Goal: Task Accomplishment & Management: Manage account settings

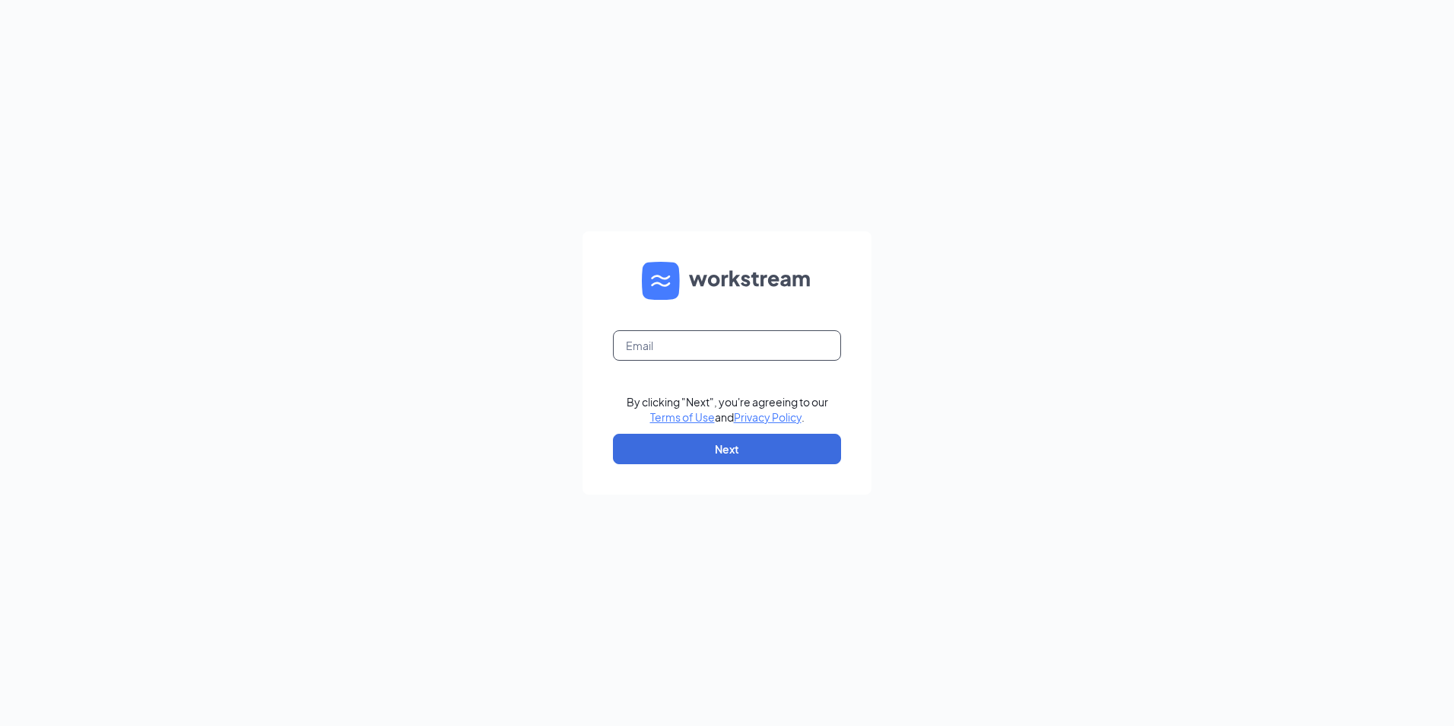
click at [671, 345] on input "text" at bounding box center [727, 345] width 228 height 30
type input "ljs70262@ljsilvers.com"
click at [745, 445] on button "Next" at bounding box center [727, 448] width 228 height 30
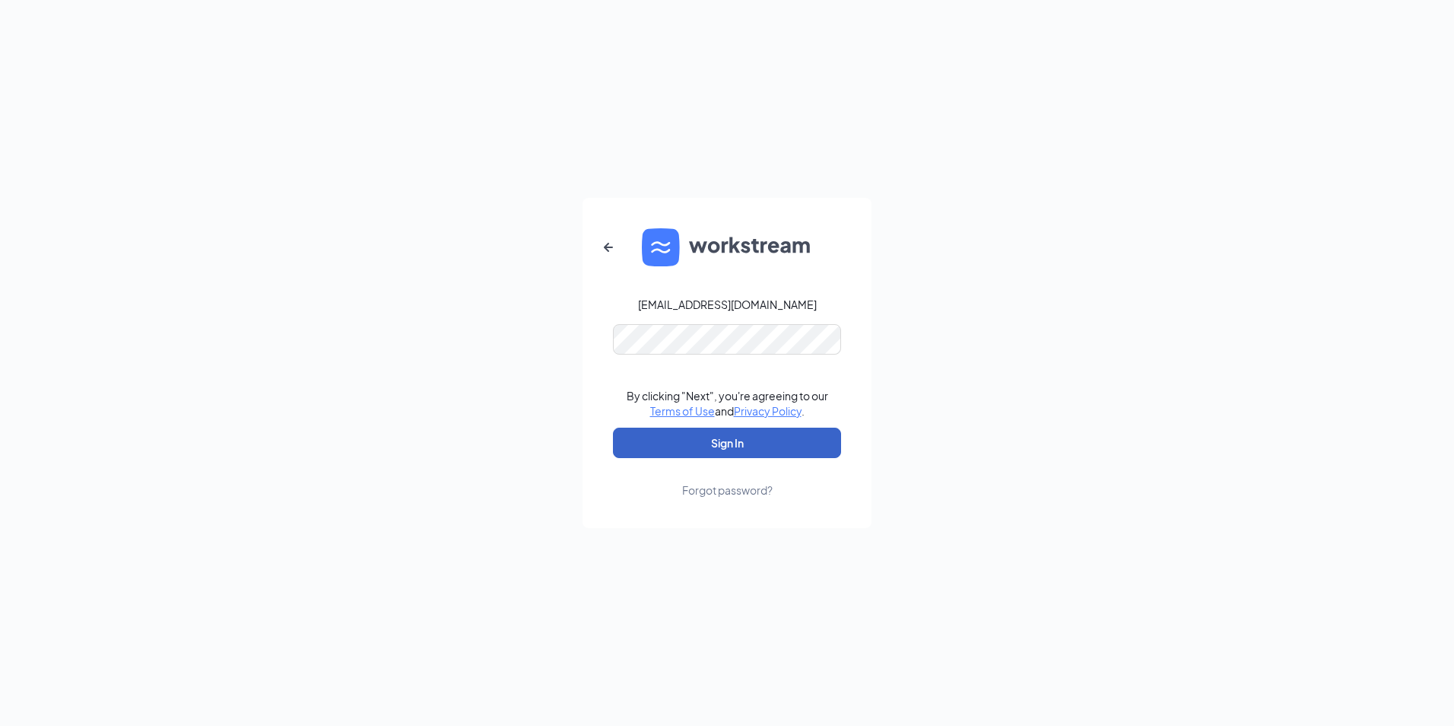
click at [728, 440] on button "Sign In" at bounding box center [727, 442] width 228 height 30
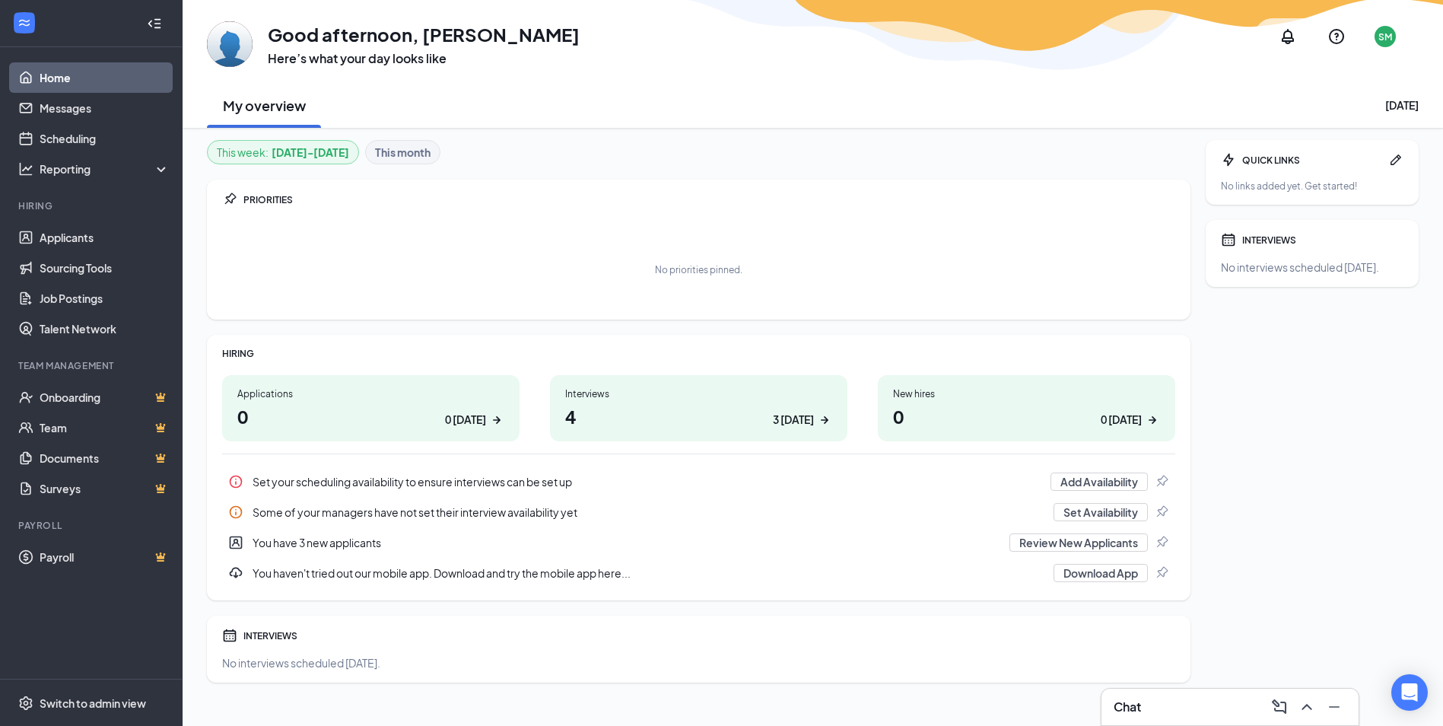
click at [638, 403] on h1 "4 3 today" at bounding box center [698, 416] width 267 height 26
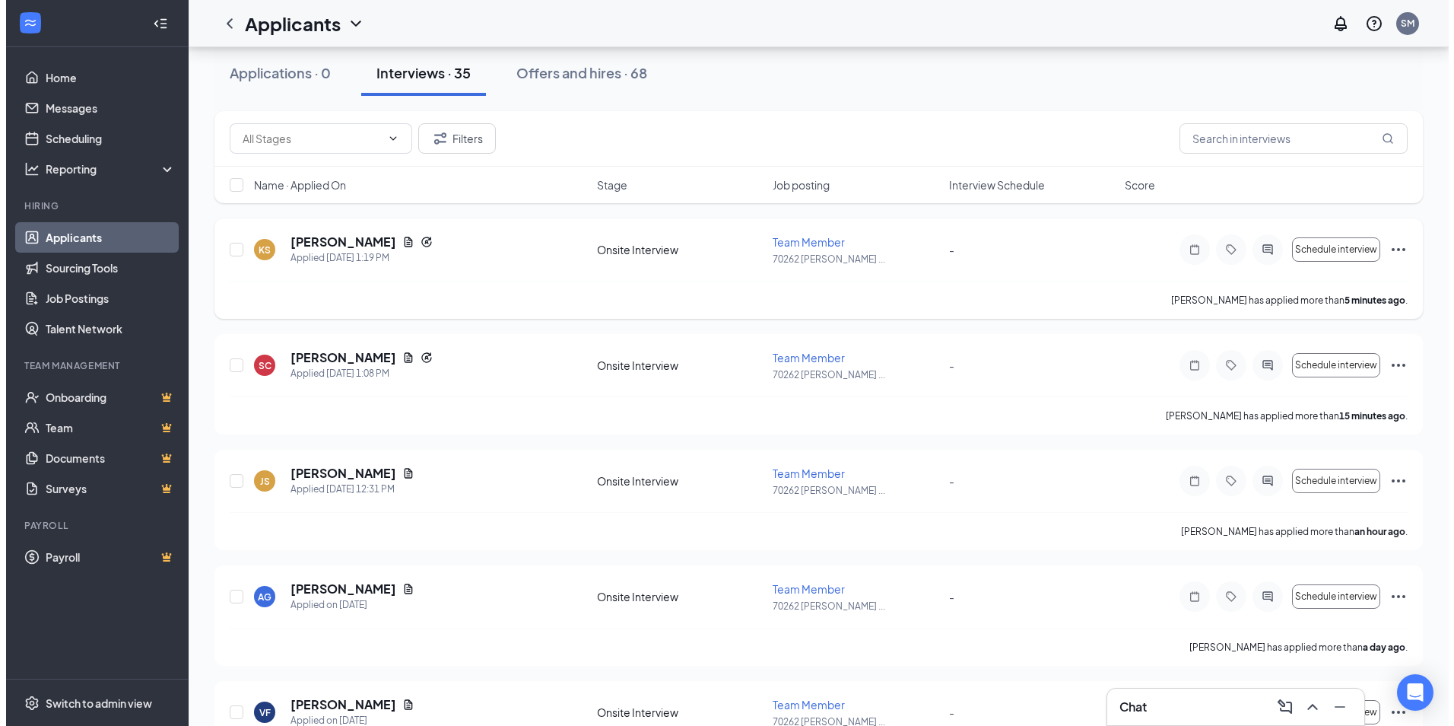
scroll to position [152, 0]
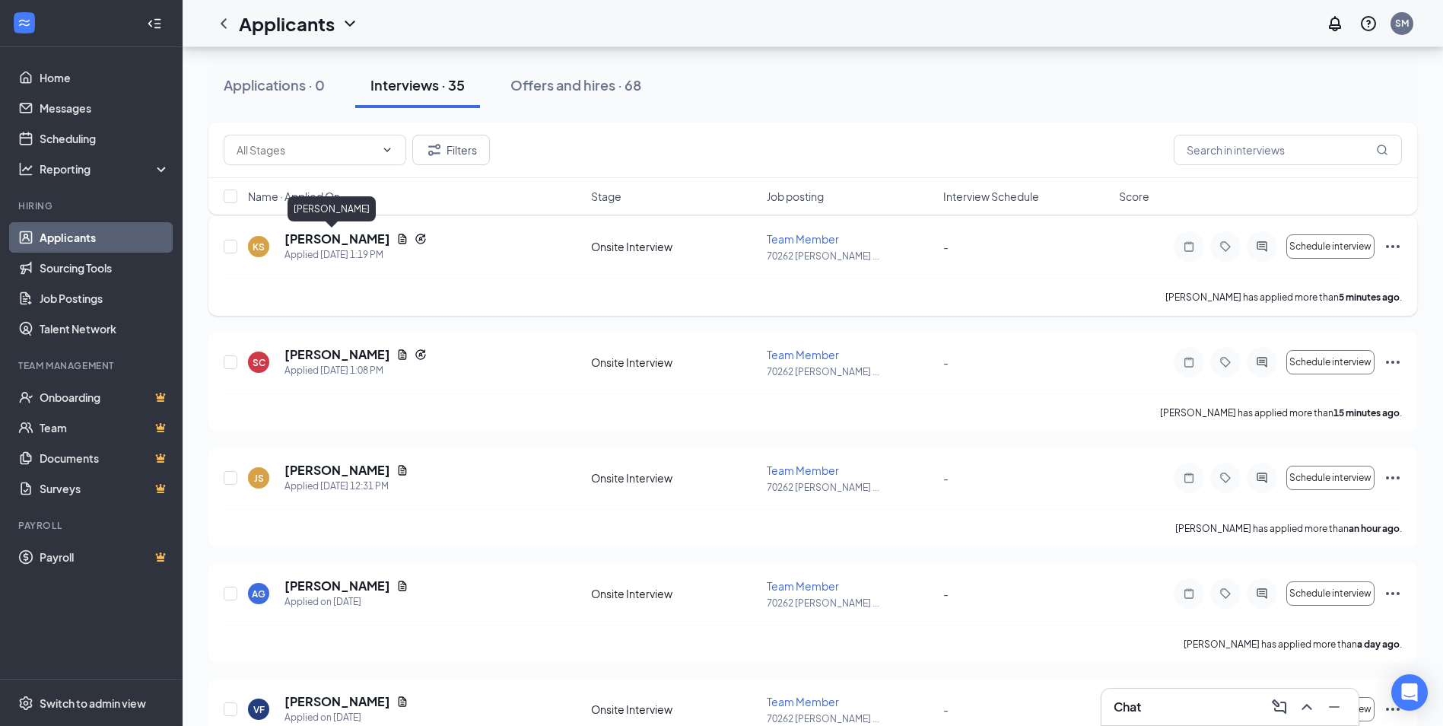
click at [339, 240] on h5 "[PERSON_NAME]" at bounding box center [337, 238] width 106 height 17
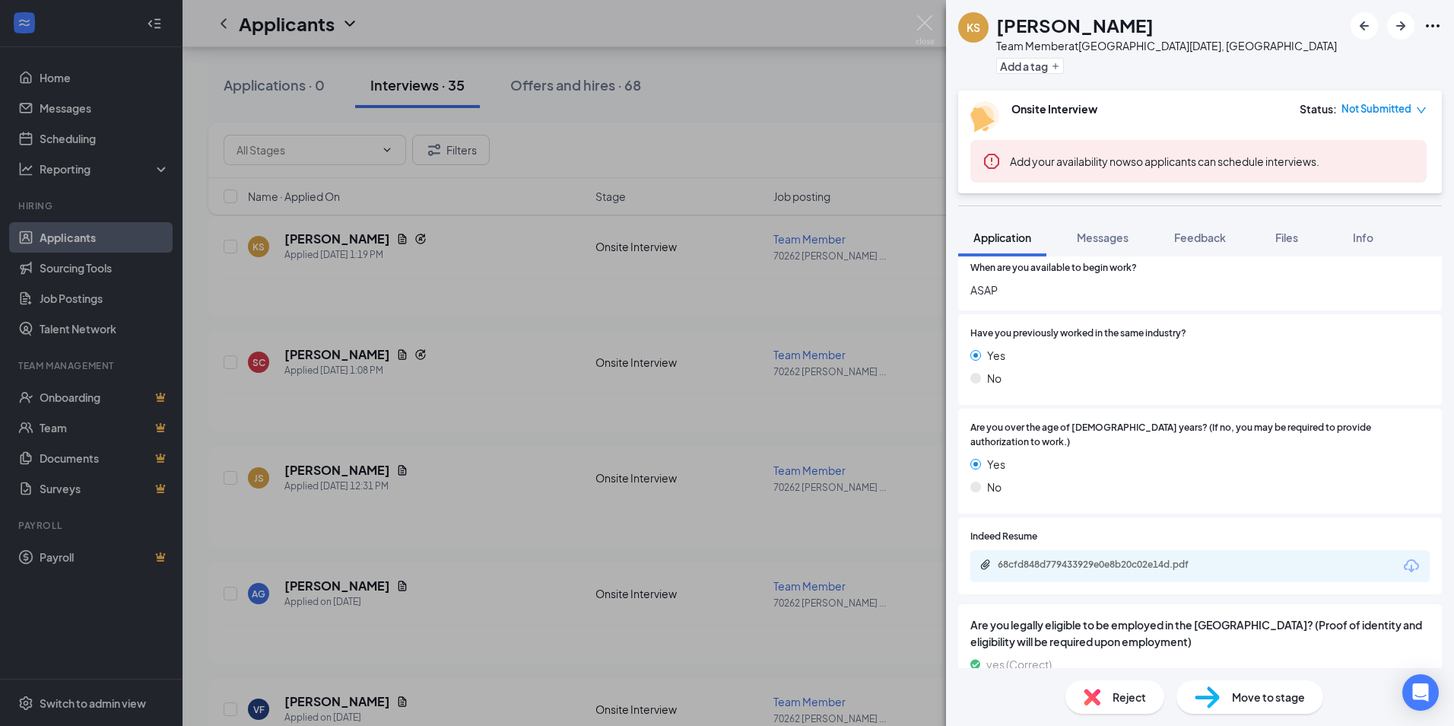
scroll to position [764, 0]
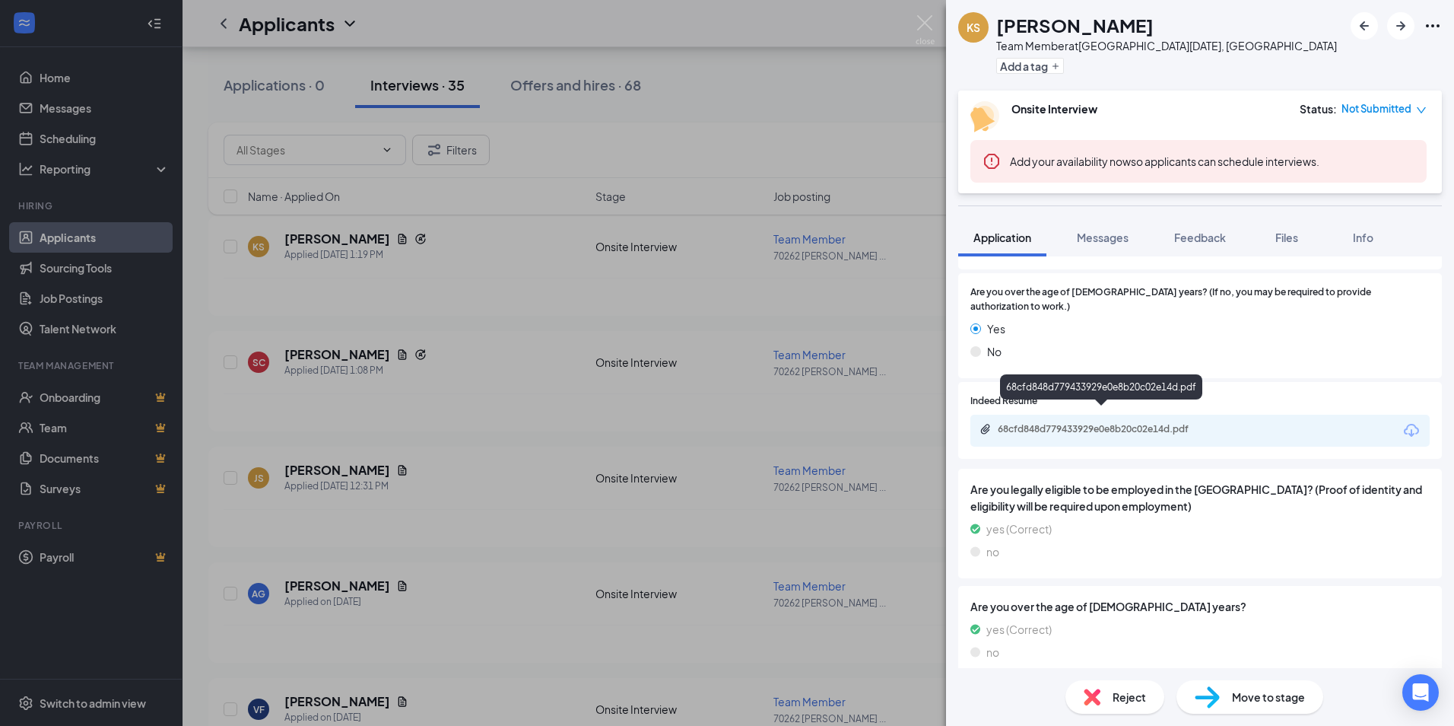
click at [1113, 423] on div "68cfd848d779433929e0e8b20c02e14d.pdf" at bounding box center [1104, 429] width 213 height 12
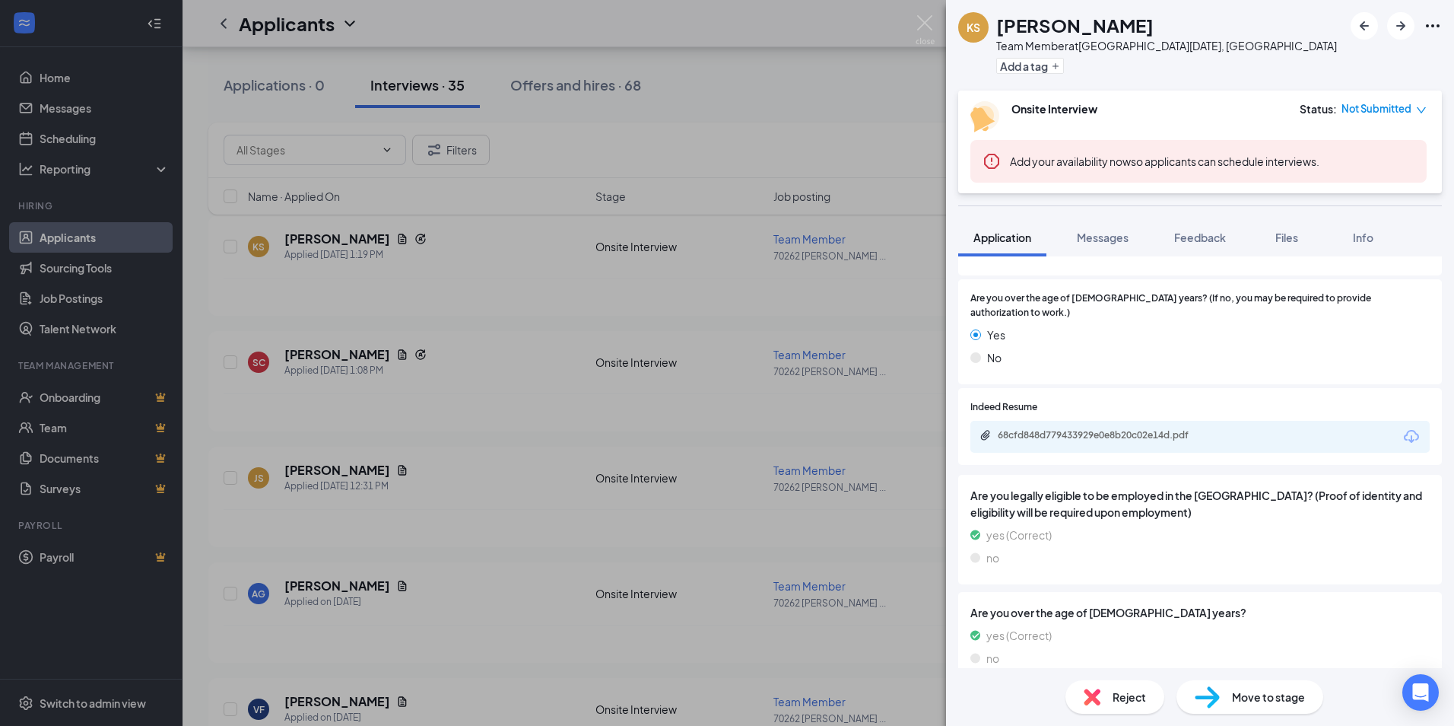
click at [1119, 690] on span "Reject" at bounding box center [1129, 696] width 33 height 17
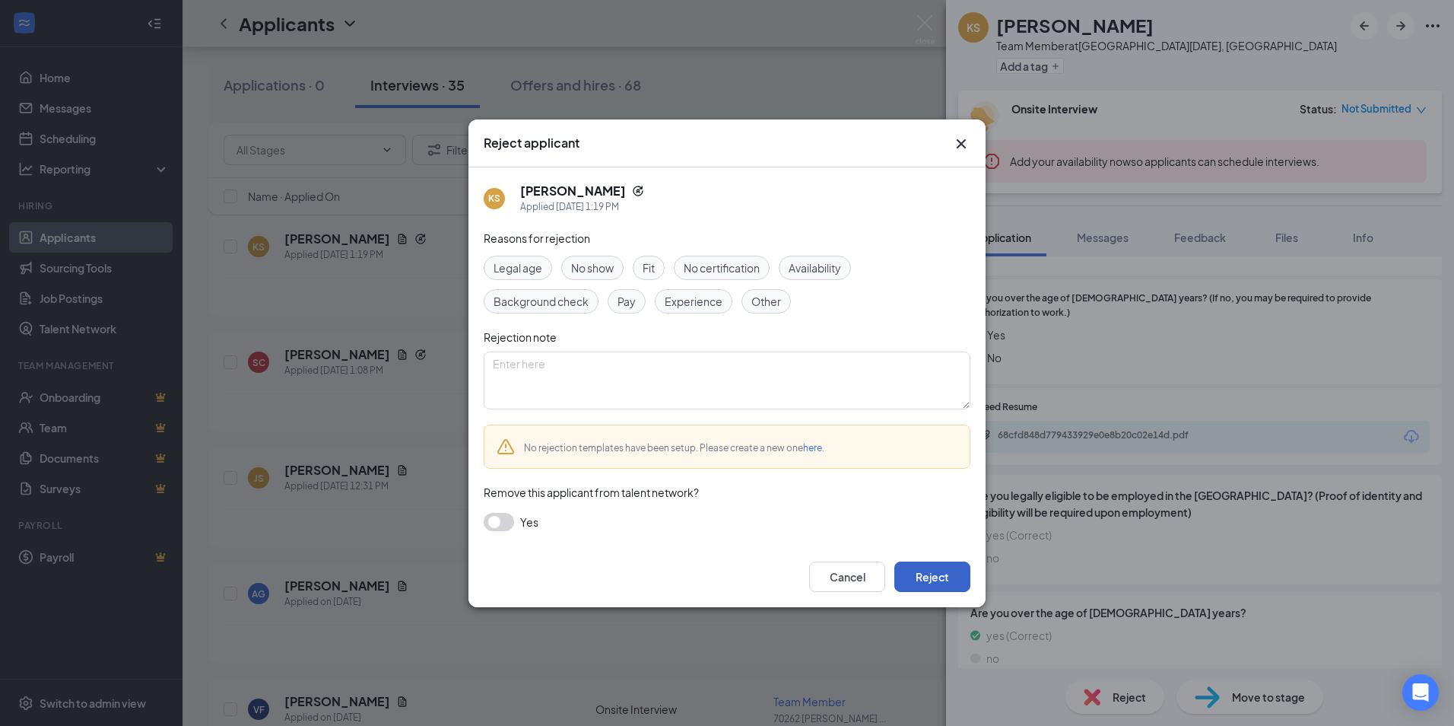
click at [929, 573] on button "Reject" at bounding box center [932, 576] width 76 height 30
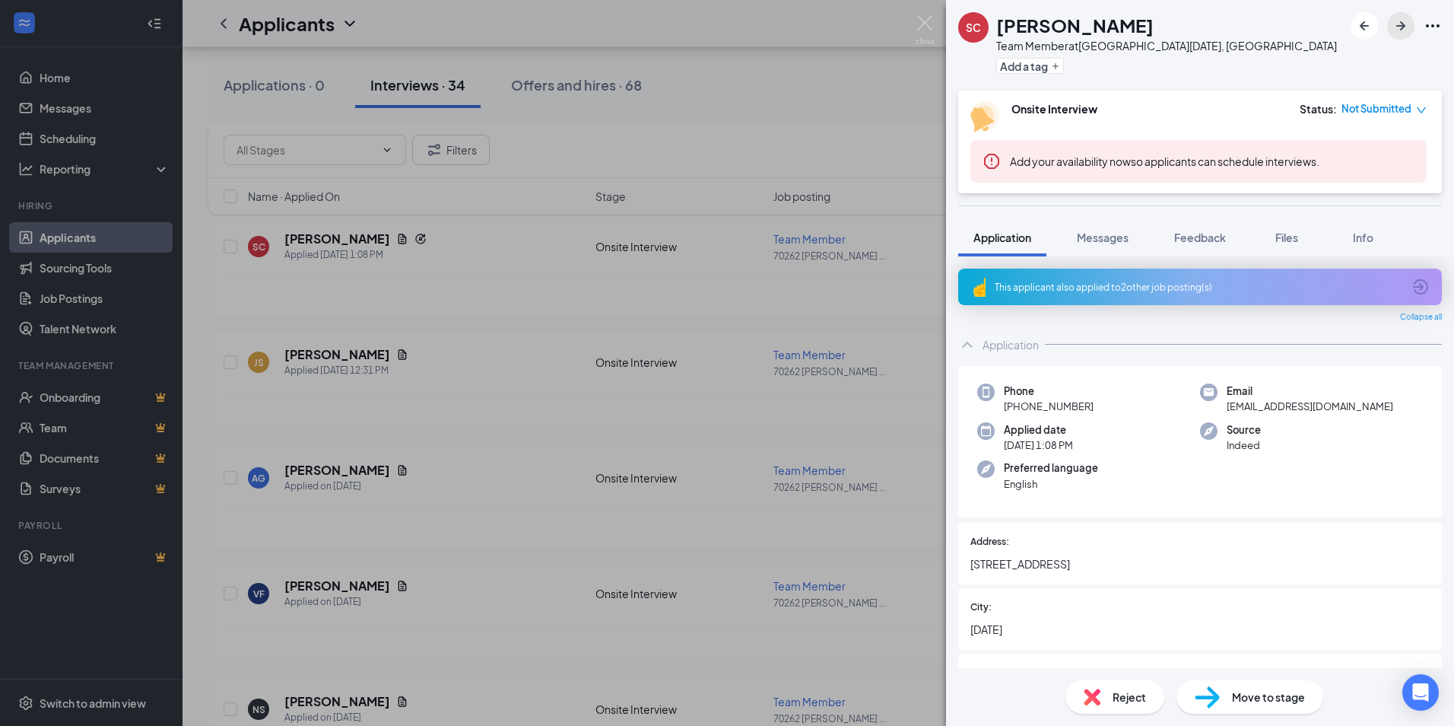
click at [1404, 26] on icon "ArrowRight" at bounding box center [1400, 25] width 9 height 9
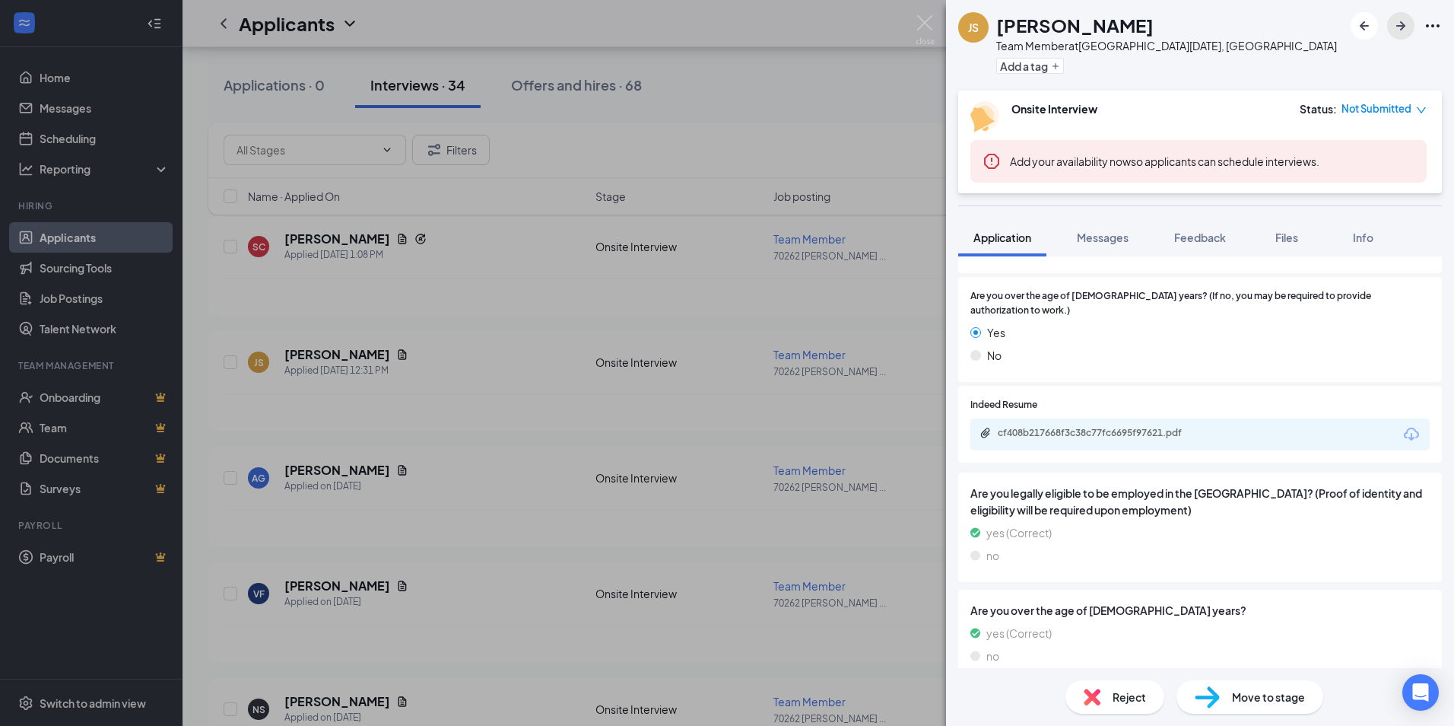
scroll to position [722, 0]
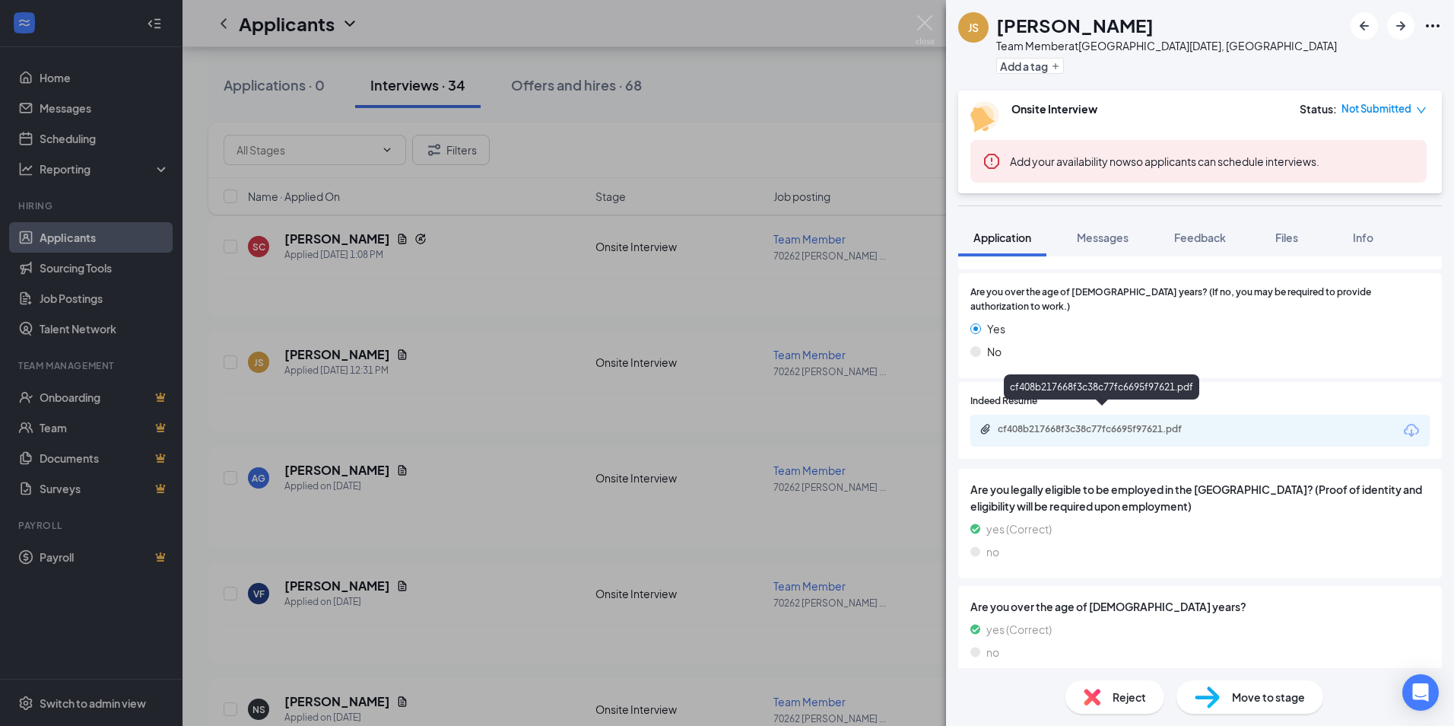
click at [1140, 423] on div "cf408b217668f3c38c77fc6695f97621.pdf" at bounding box center [1104, 429] width 213 height 12
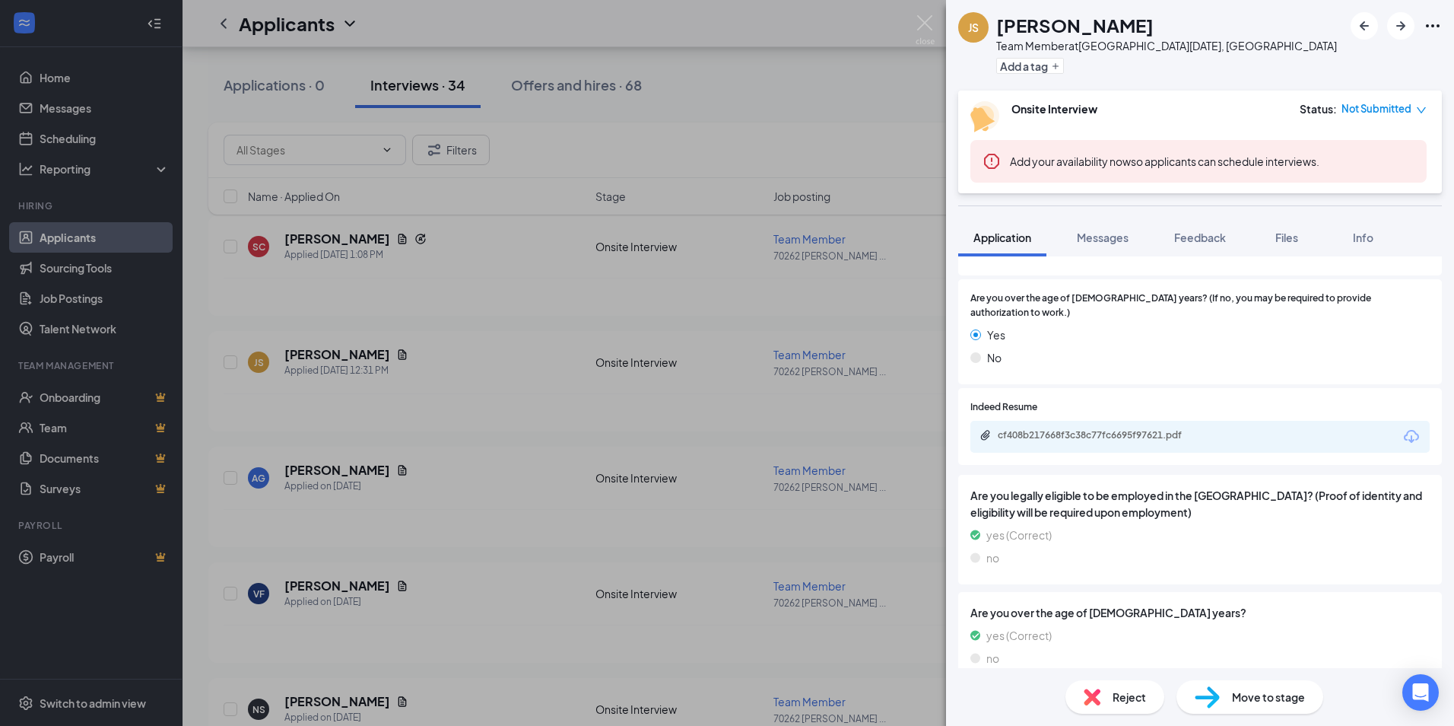
click at [1121, 691] on span "Reject" at bounding box center [1129, 696] width 33 height 17
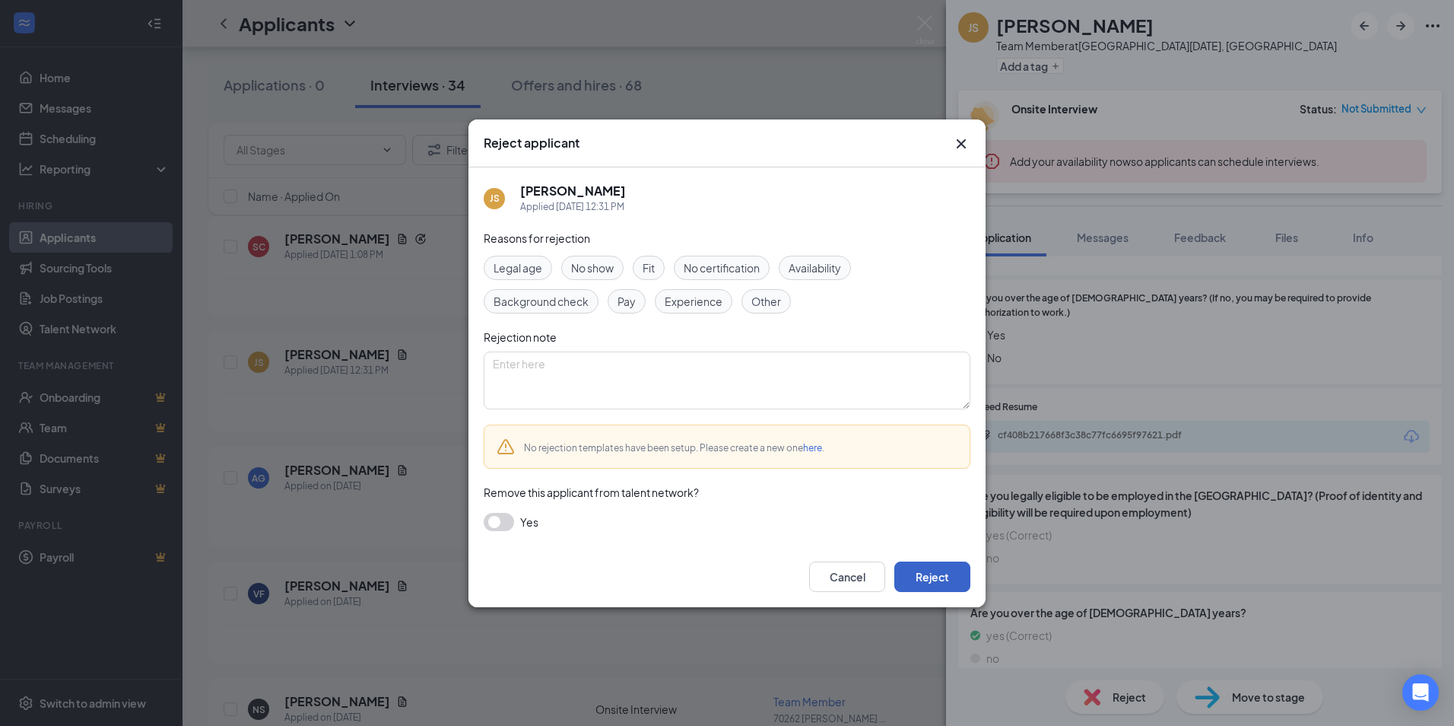
click at [928, 583] on button "Reject" at bounding box center [932, 576] width 76 height 30
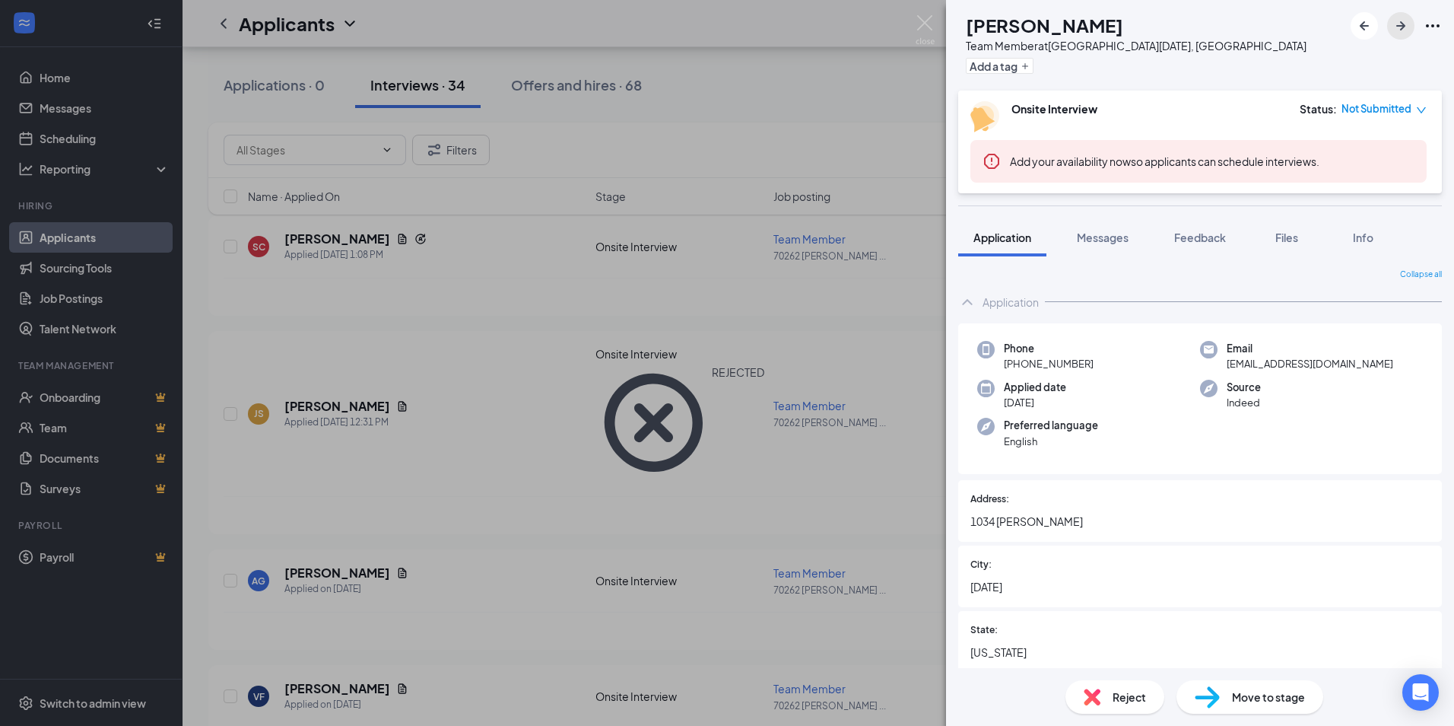
drag, startPoint x: 1398, startPoint y: 25, endPoint x: 1279, endPoint y: 195, distance: 207.6
click at [1398, 25] on icon "ArrowRight" at bounding box center [1400, 25] width 9 height 9
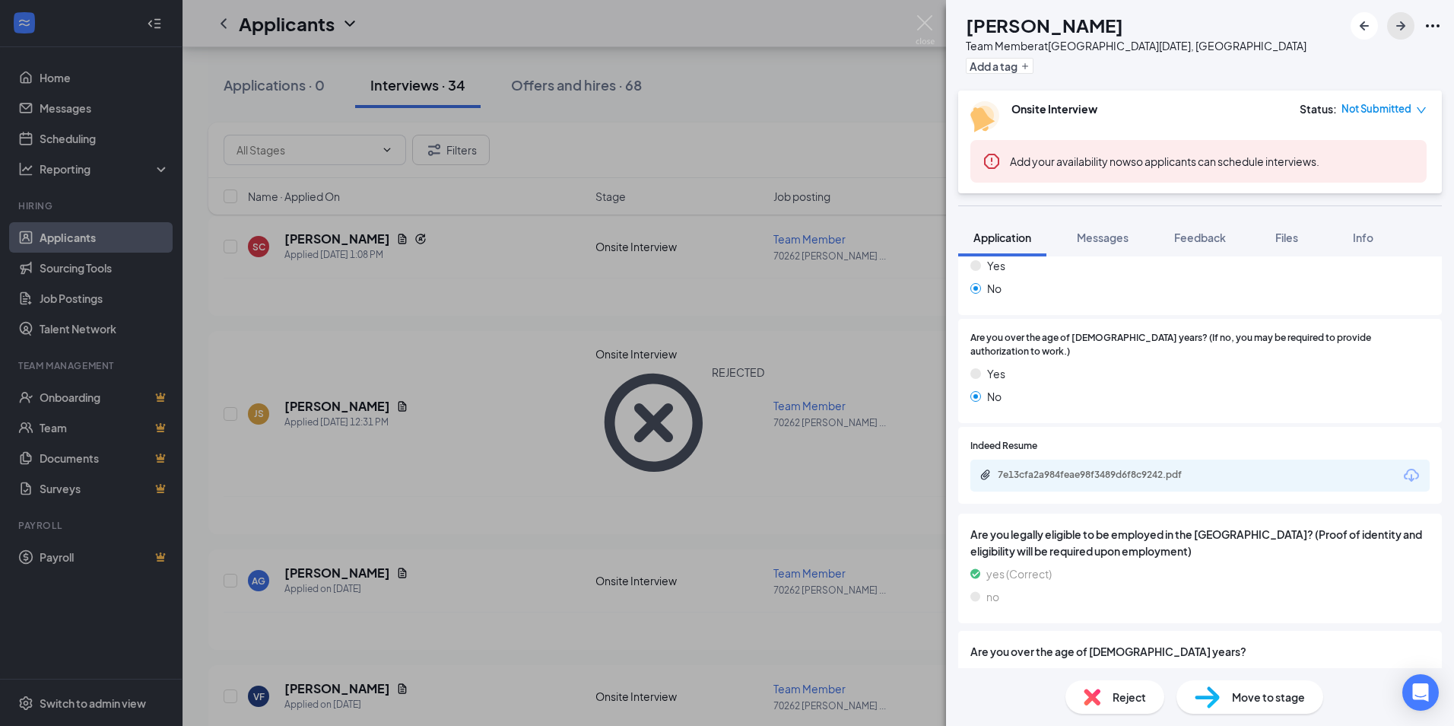
scroll to position [722, 0]
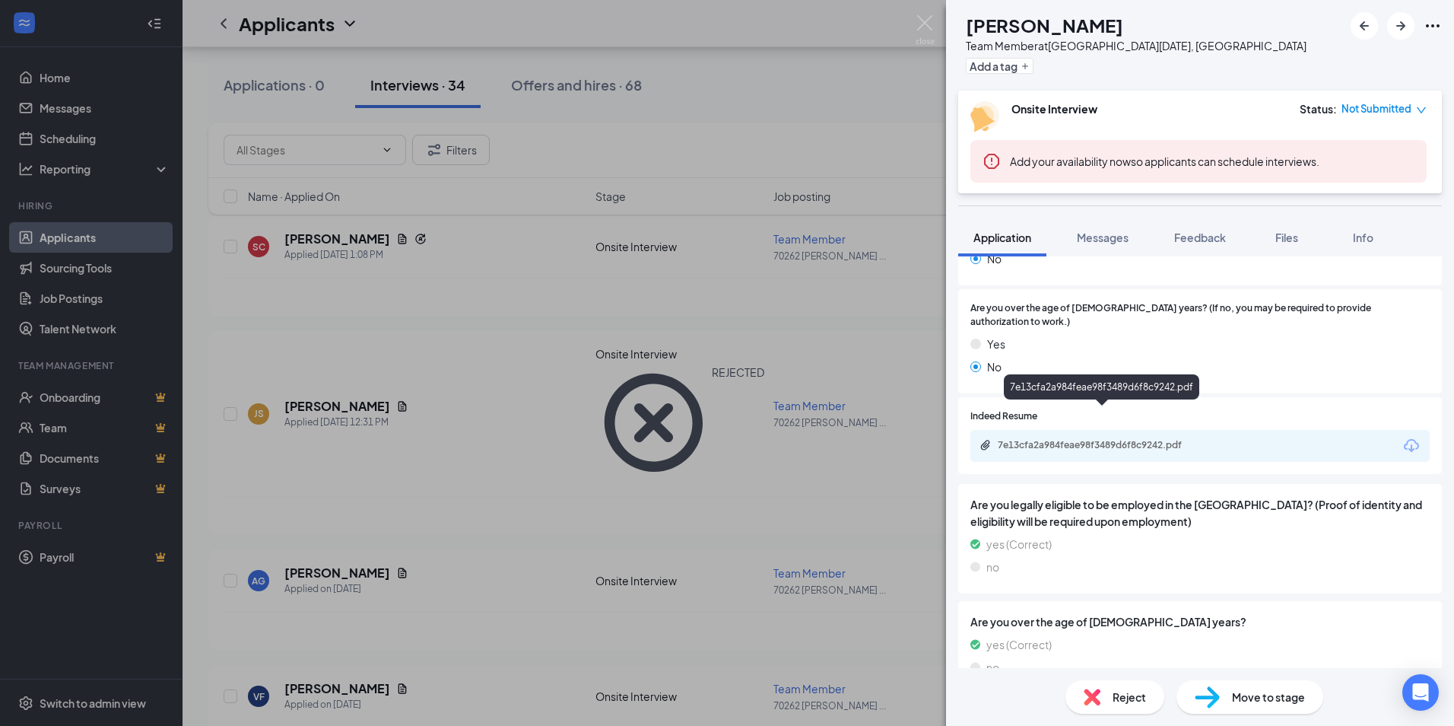
click at [1134, 439] on div "7e13cfa2a984feae98f3489d6f8c9242.pdf" at bounding box center [1104, 445] width 213 height 12
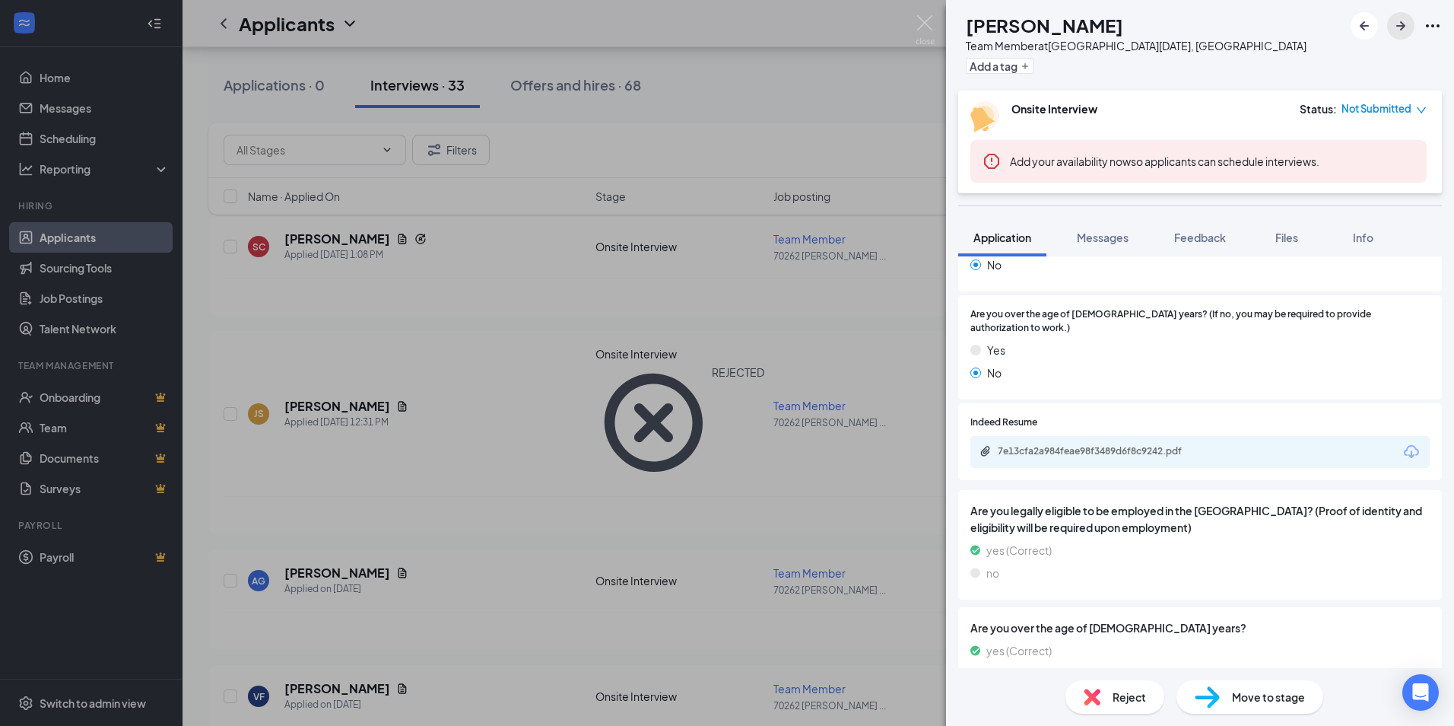
click at [1402, 27] on icon "ArrowRight" at bounding box center [1400, 25] width 9 height 9
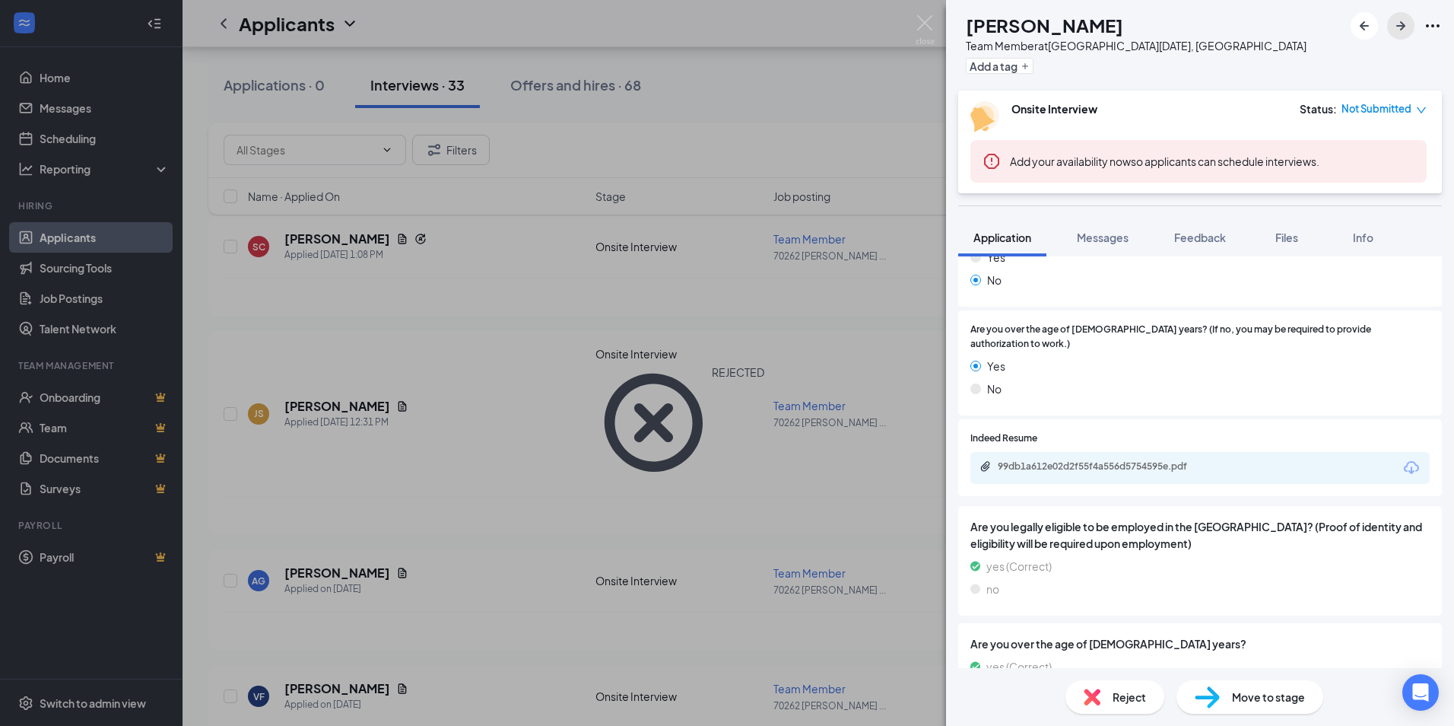
scroll to position [722, 0]
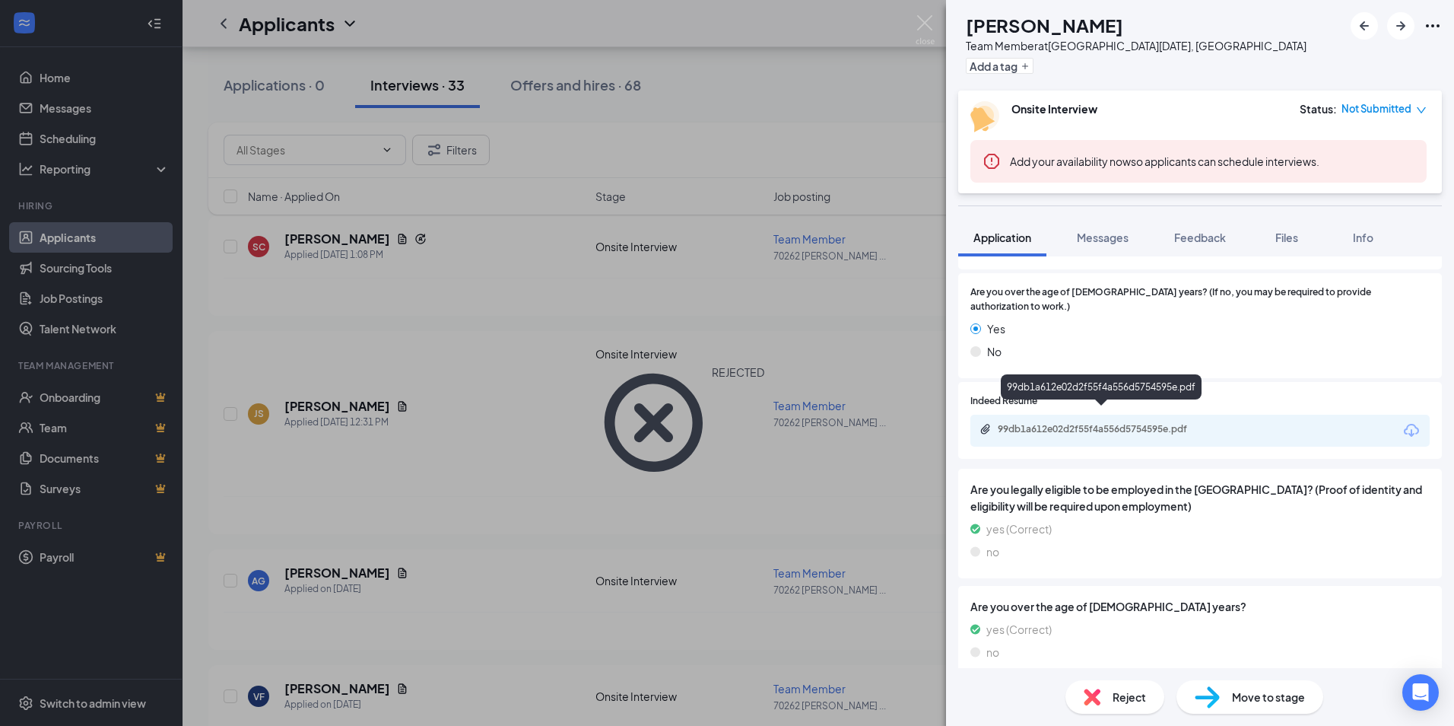
click at [1119, 423] on div "99db1a612e02d2f55f4a556d5754595e.pdf" at bounding box center [1104, 429] width 213 height 12
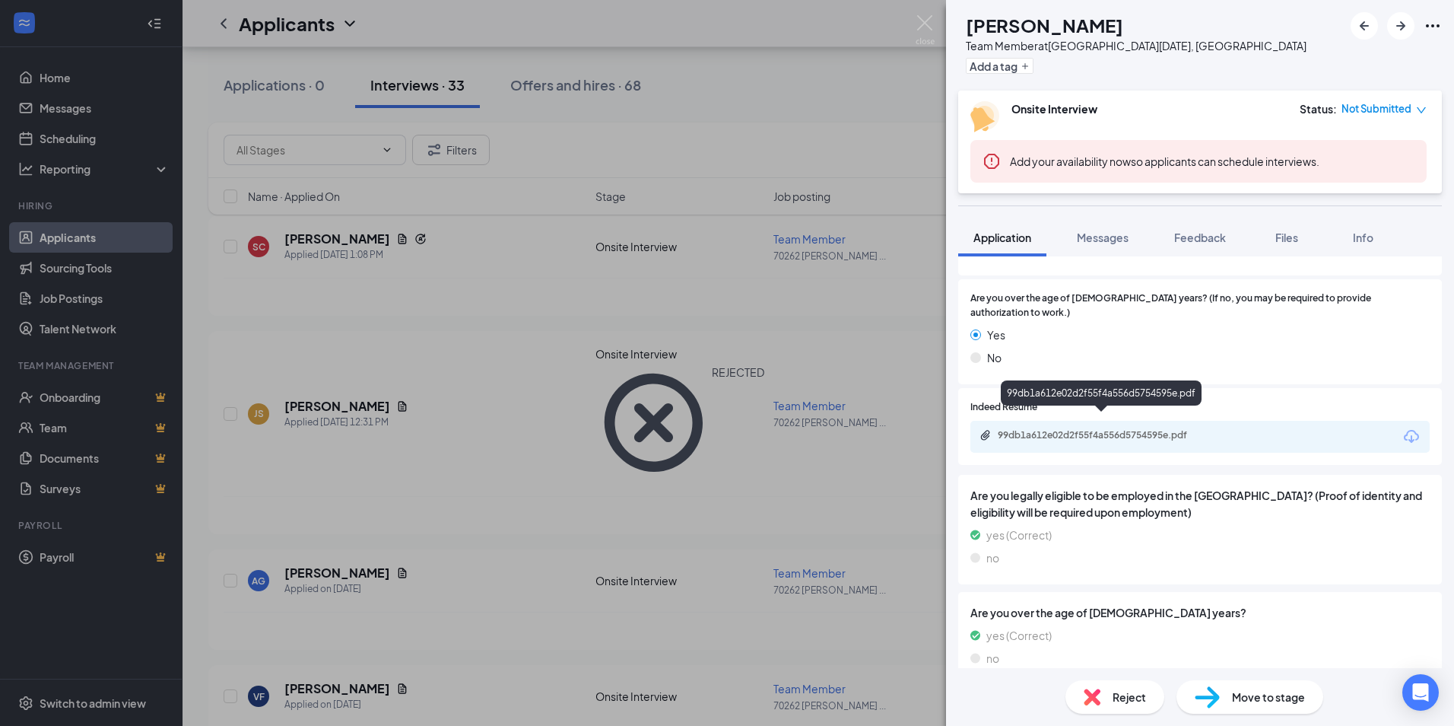
click at [1092, 429] on div "99db1a612e02d2f55f4a556d5754595e.pdf" at bounding box center [1104, 435] width 213 height 12
click at [1404, 26] on icon "ArrowRight" at bounding box center [1400, 25] width 9 height 9
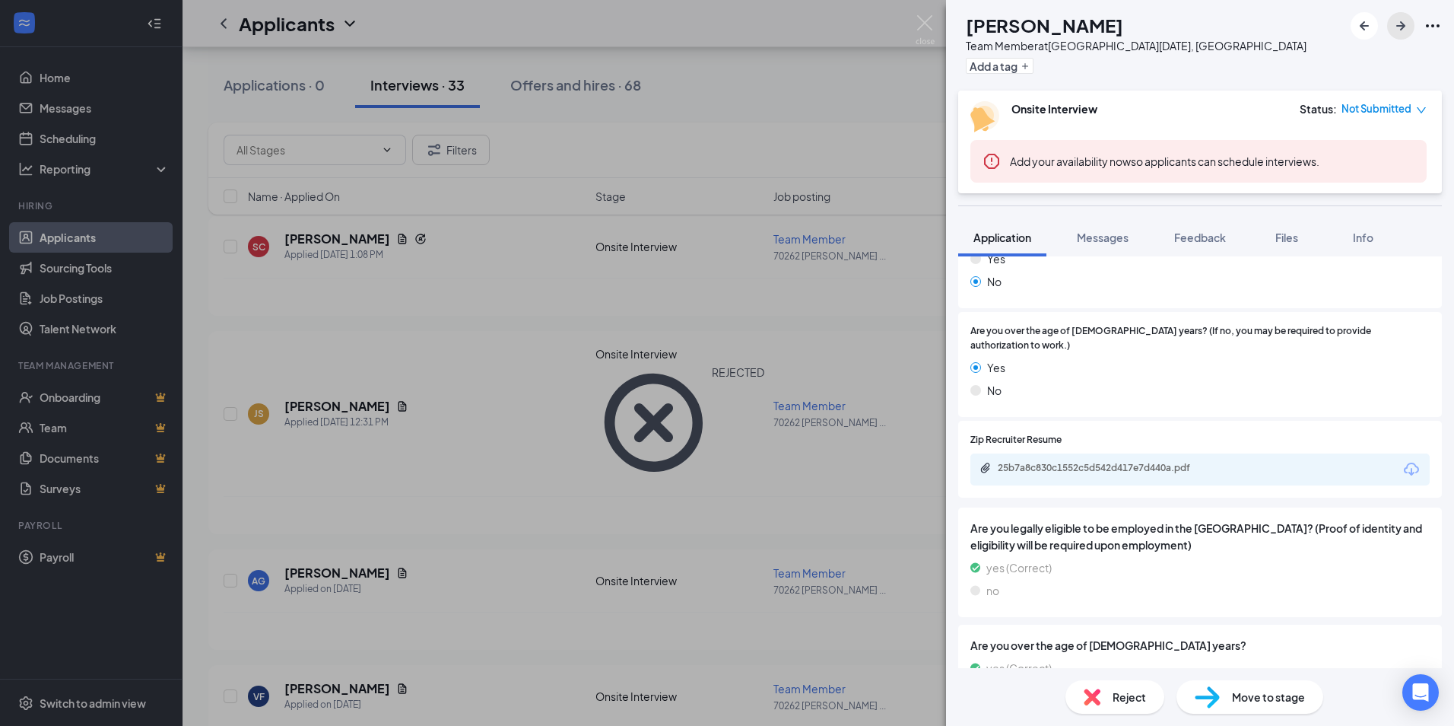
scroll to position [760, 0]
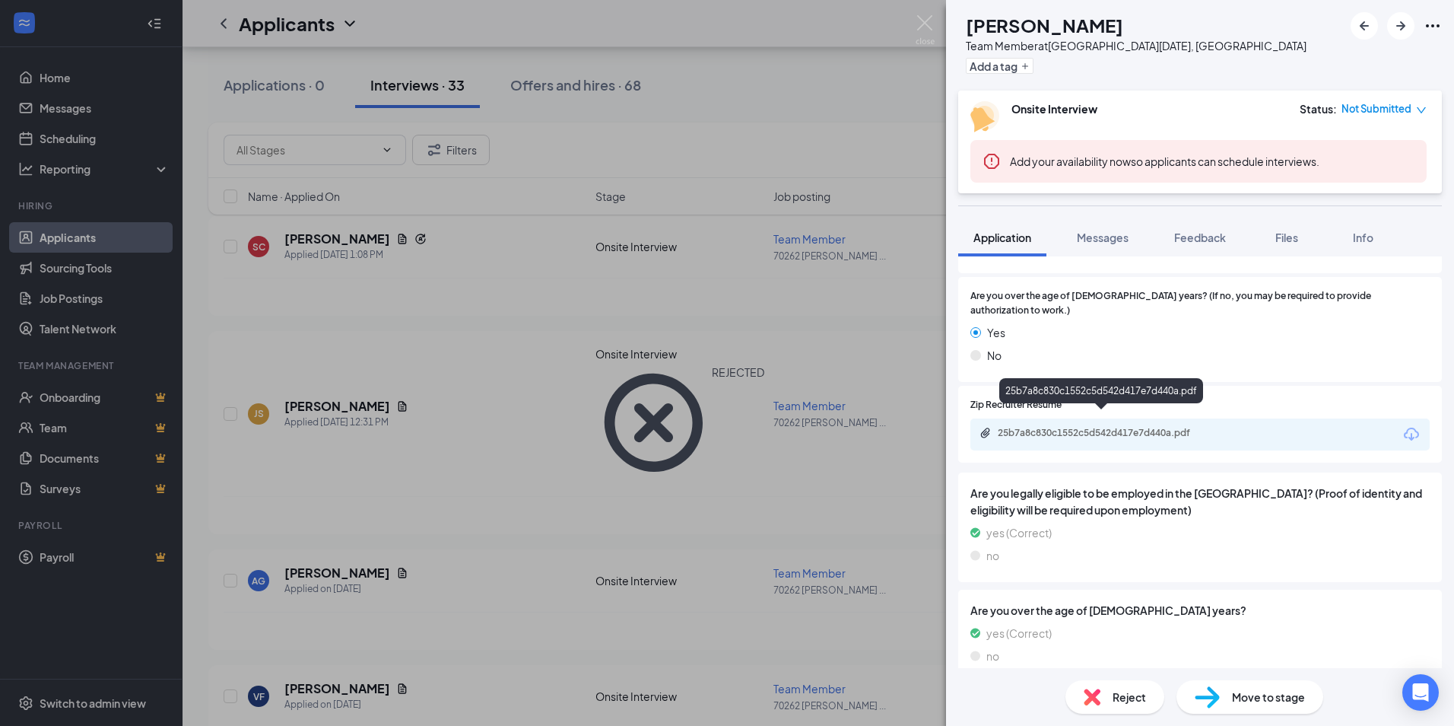
click at [1118, 427] on div "25b7a8c830c1552c5d542d417e7d440a.pdf" at bounding box center [1104, 433] width 213 height 12
click at [1135, 703] on span "Reject" at bounding box center [1129, 696] width 33 height 17
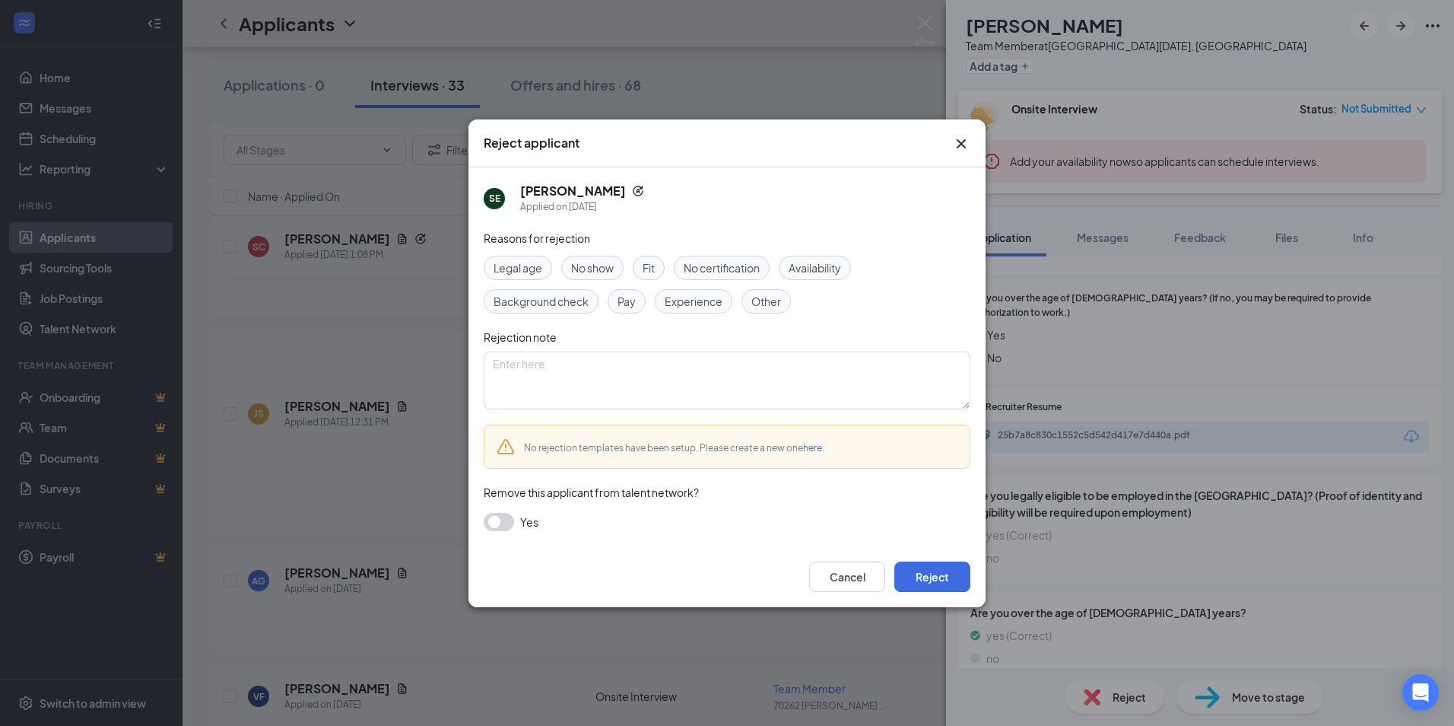
drag, startPoint x: 619, startPoint y: 297, endPoint x: 632, endPoint y: 300, distance: 13.5
click at [618, 296] on span "Pay" at bounding box center [627, 301] width 18 height 17
click at [950, 579] on button "Reject" at bounding box center [932, 576] width 76 height 30
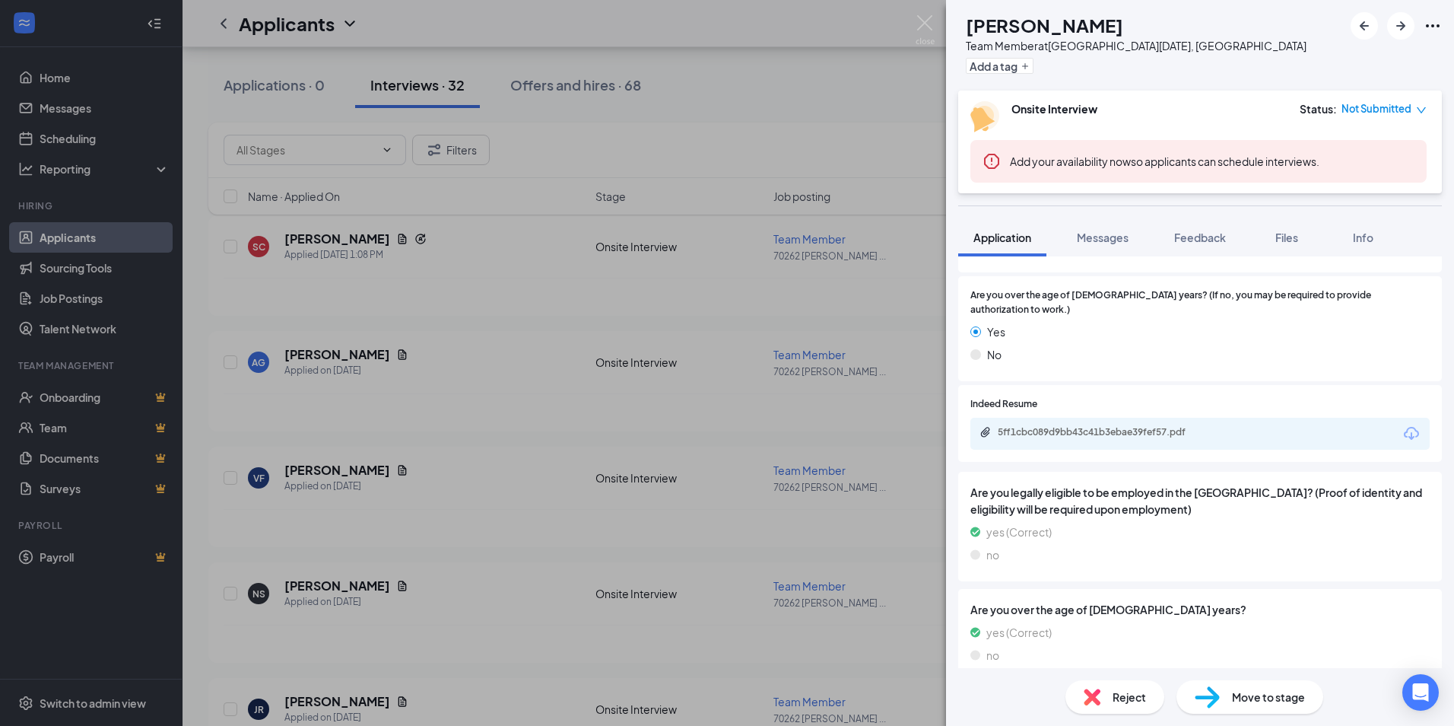
scroll to position [722, 0]
click at [1132, 423] on div "5ff1cbc089d9bb43c41b3ebae39fef57.pdf" at bounding box center [1104, 429] width 213 height 12
click at [1403, 24] on icon "ArrowRight" at bounding box center [1400, 25] width 9 height 9
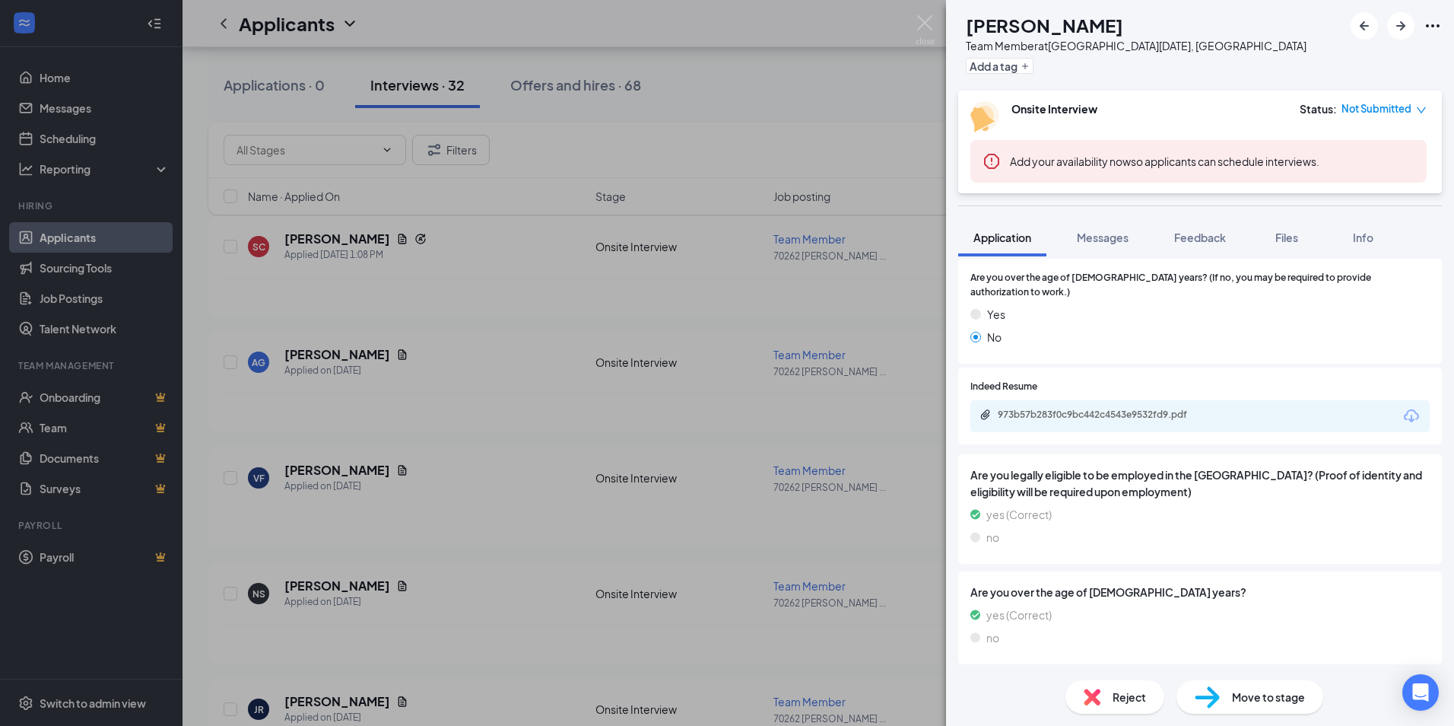
click at [1129, 405] on div "973b57b283f0c9bc442c4543e9532fd9.pdf" at bounding box center [1199, 416] width 459 height 32
click at [1129, 410] on div "973b57b283f0c9bc442c4543e9532fd9.pdf" at bounding box center [1104, 414] width 213 height 12
